Goal: Task Accomplishment & Management: Manage account settings

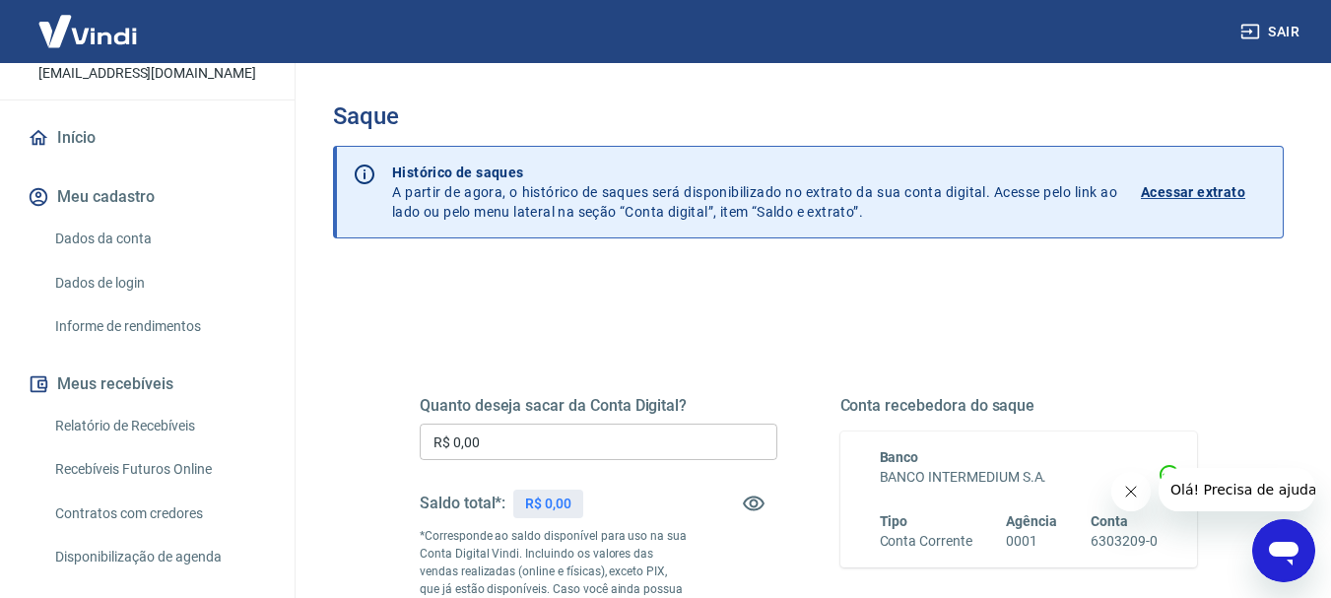
scroll to position [197, 0]
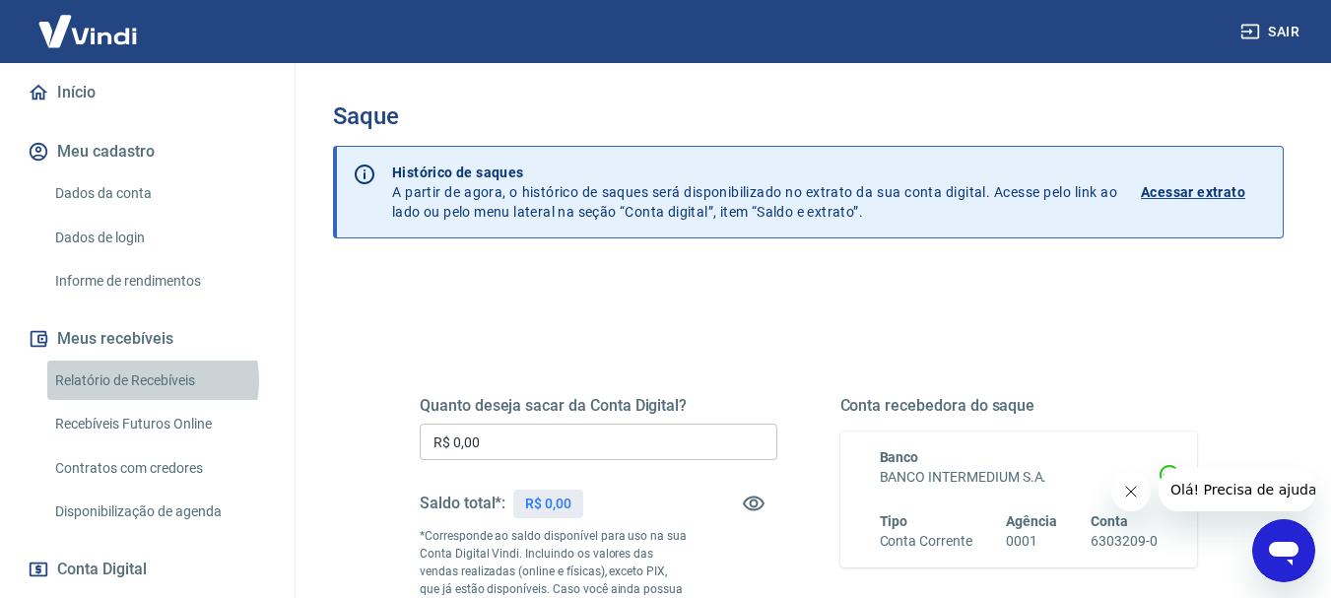
click at [150, 380] on link "Relatório de Recebíveis" at bounding box center [159, 381] width 224 height 40
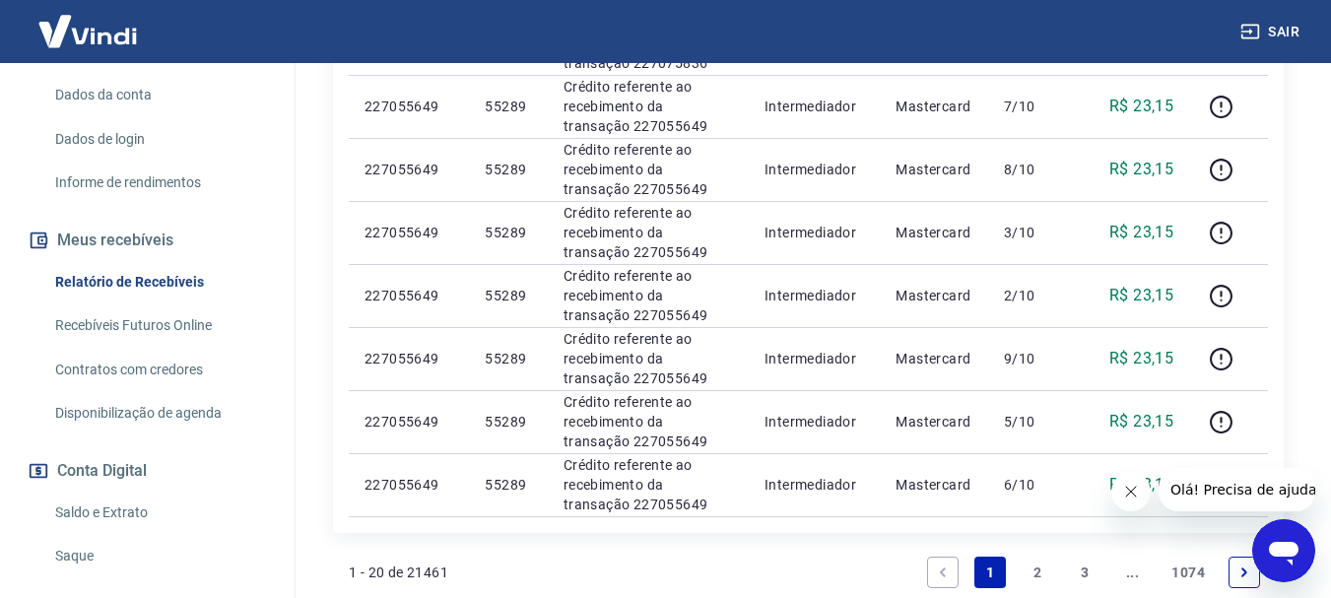
scroll to position [1376, 0]
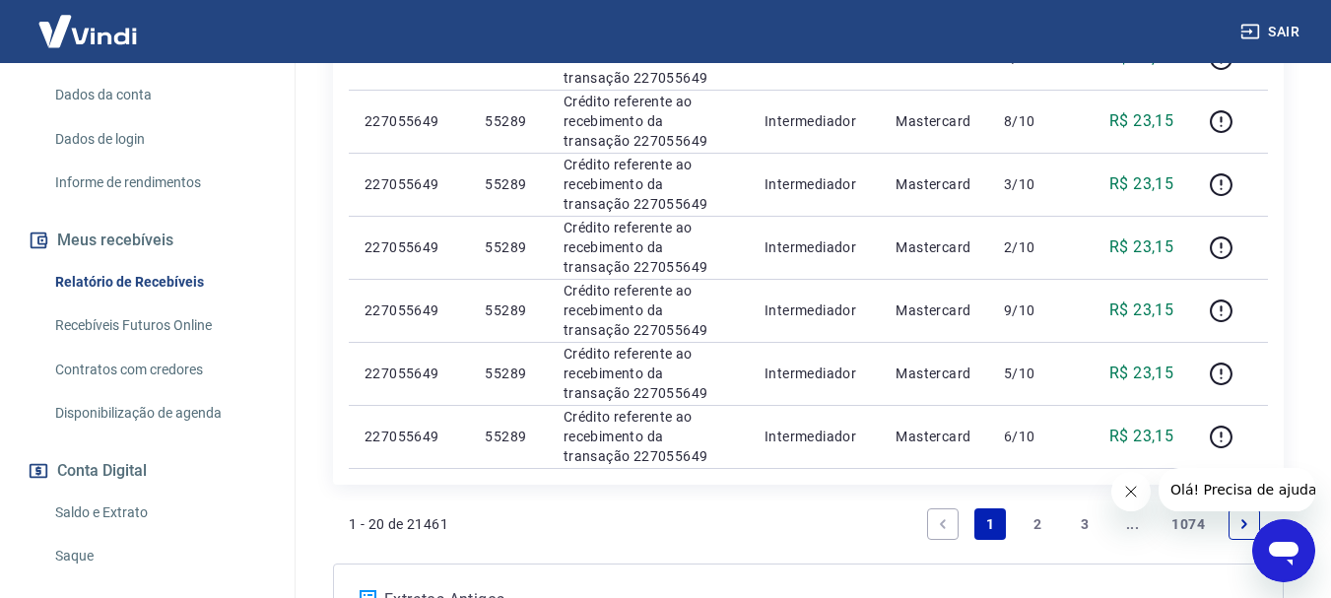
click at [159, 371] on link "Contratos com credores" at bounding box center [159, 370] width 224 height 40
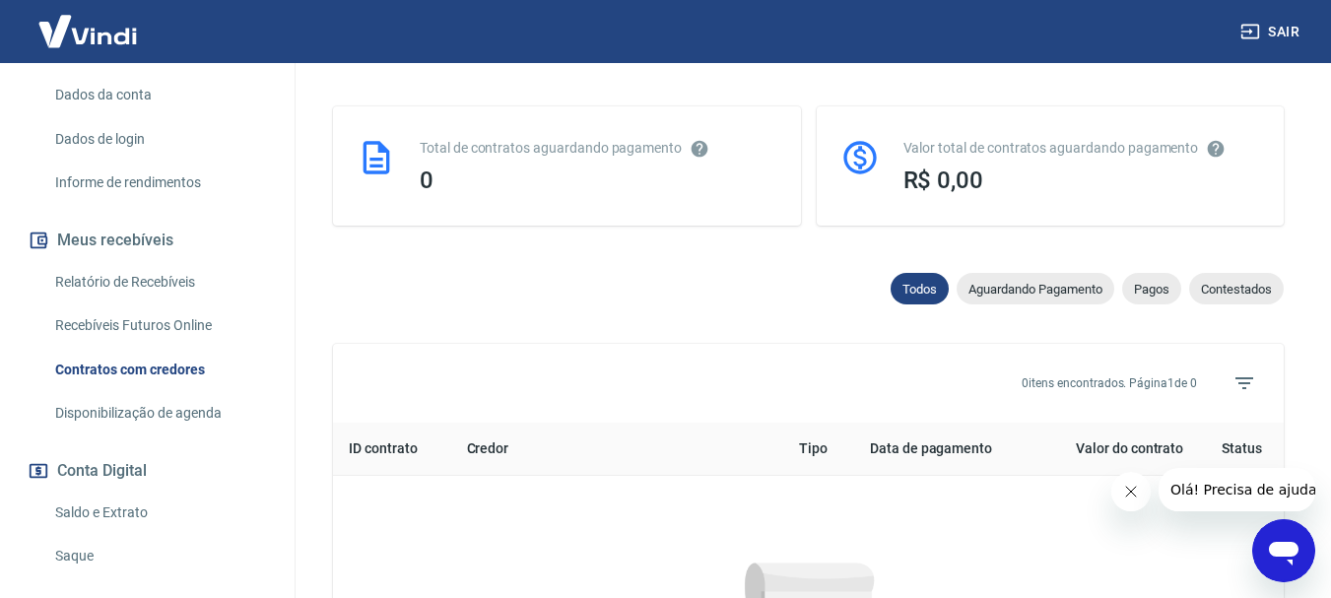
scroll to position [973, 0]
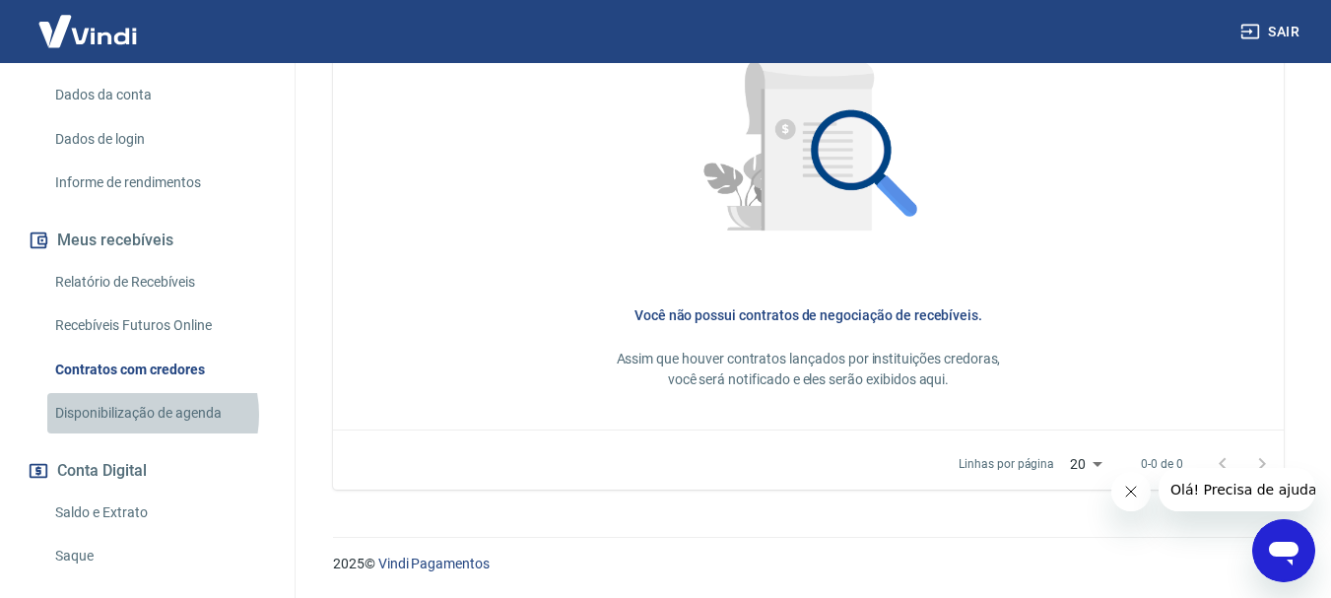
click at [137, 415] on link "Disponibilização de agenda" at bounding box center [159, 413] width 224 height 40
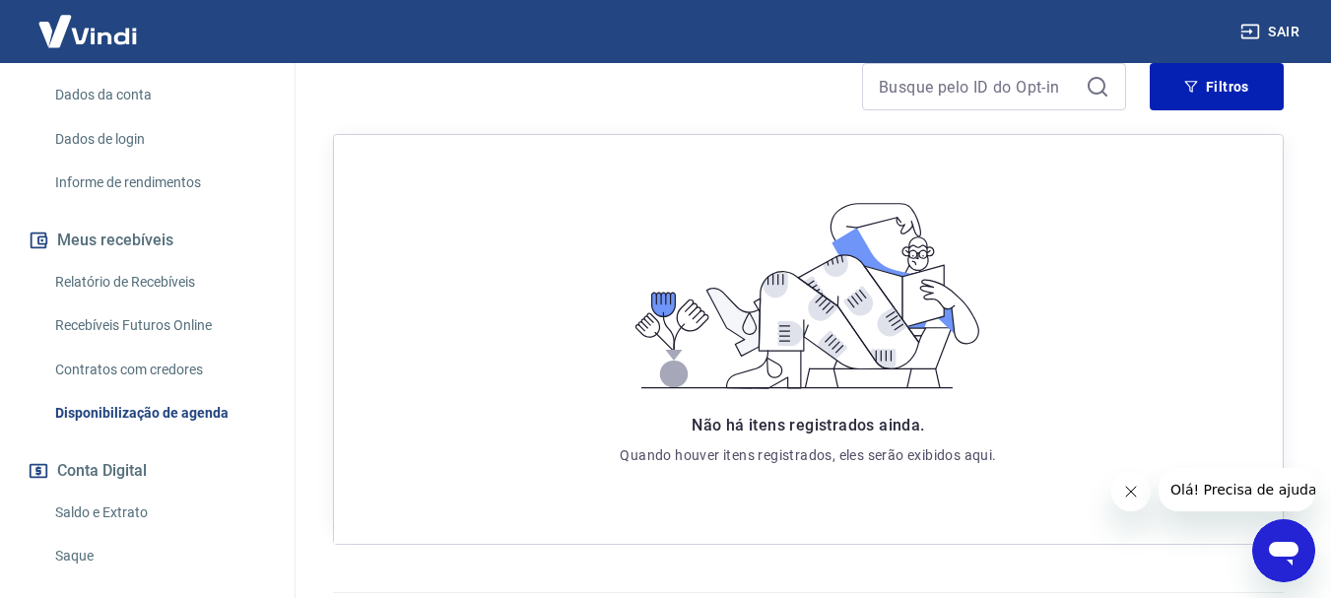
scroll to position [372, 0]
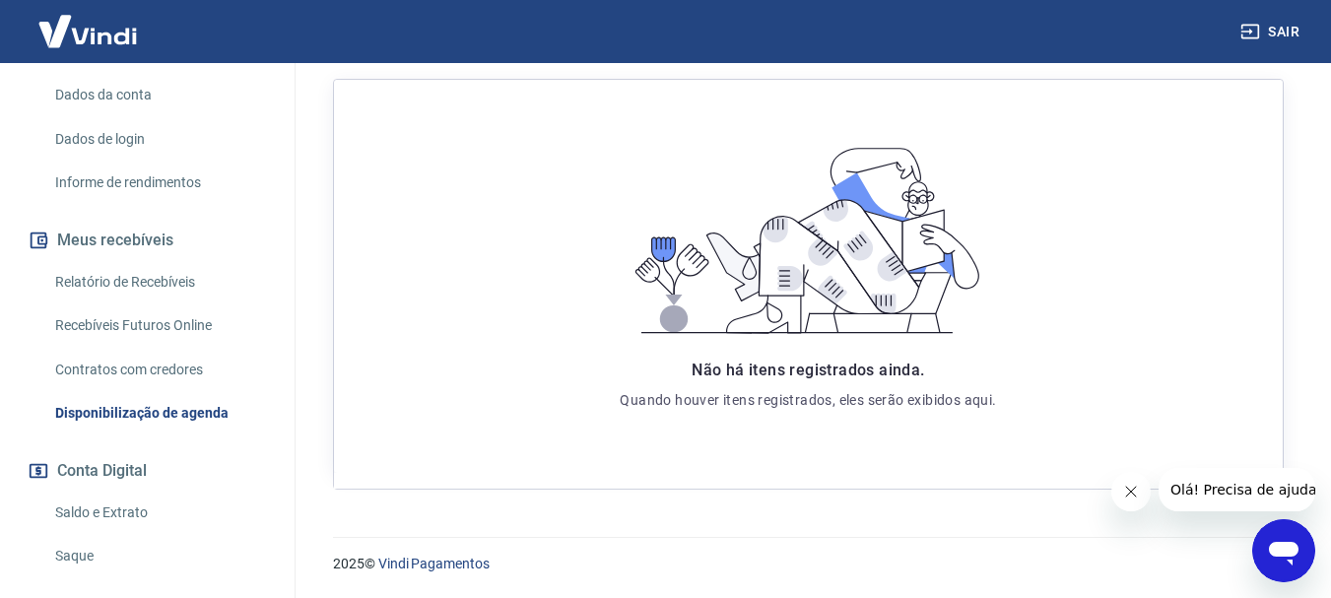
click at [106, 512] on link "Saldo e Extrato" at bounding box center [159, 513] width 224 height 40
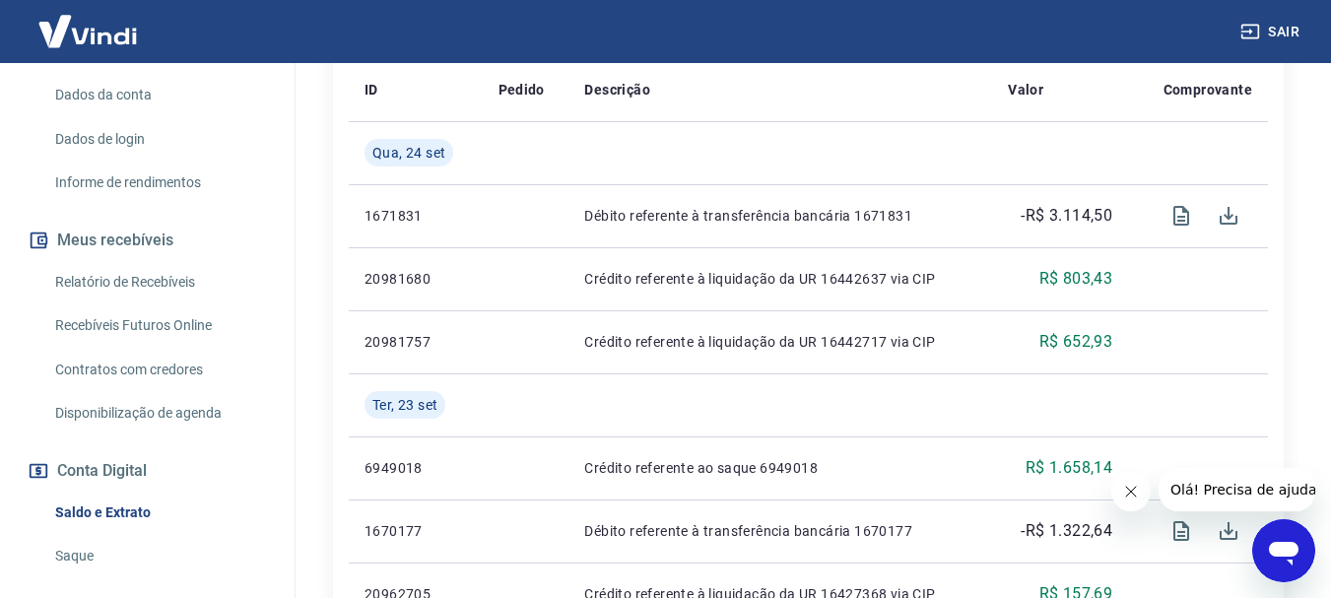
scroll to position [591, 0]
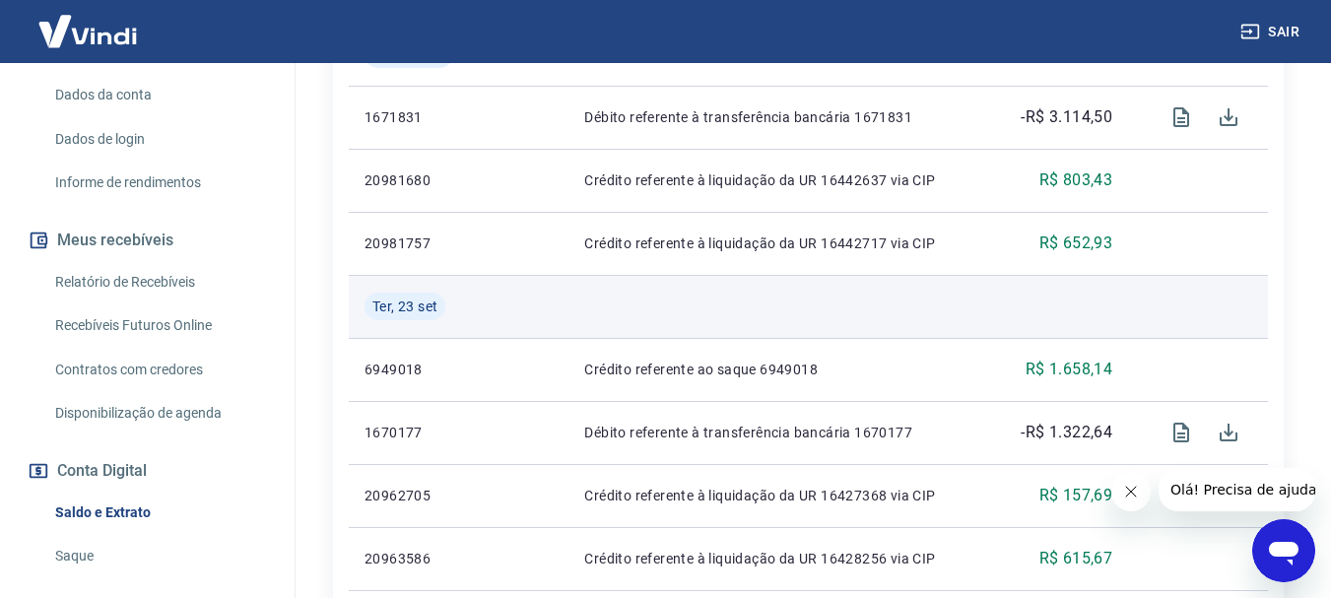
click at [864, 287] on td at bounding box center [781, 306] width 424 height 63
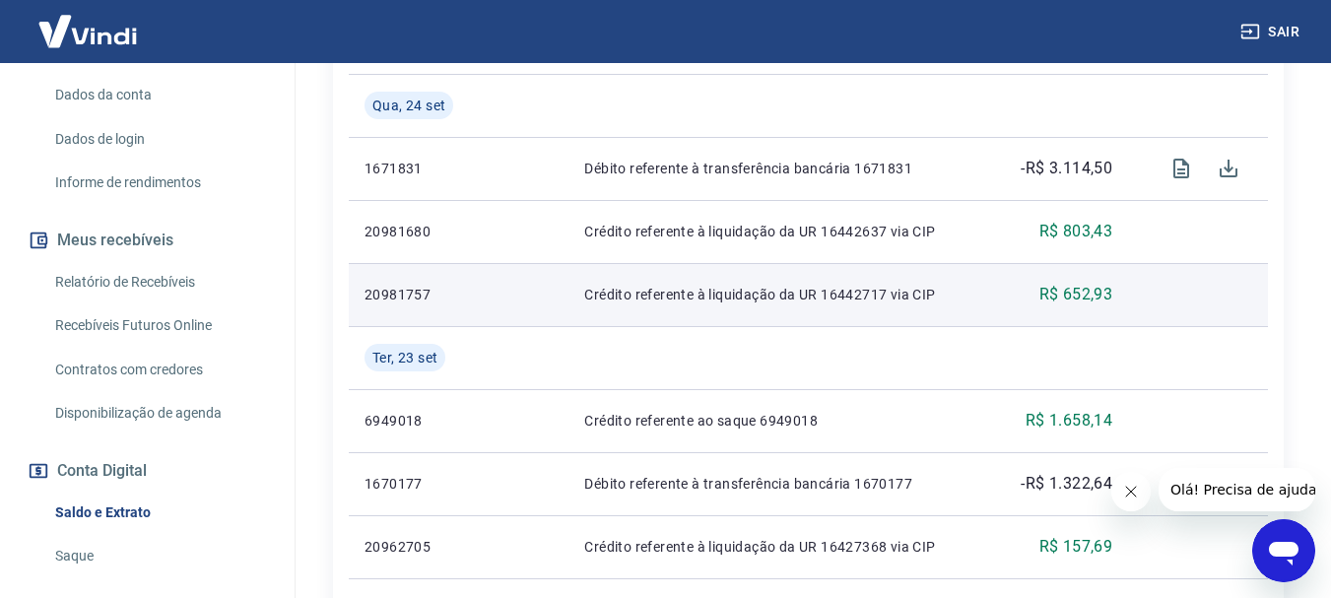
scroll to position [493, 0]
